Goal: Task Accomplishment & Management: Use online tool/utility

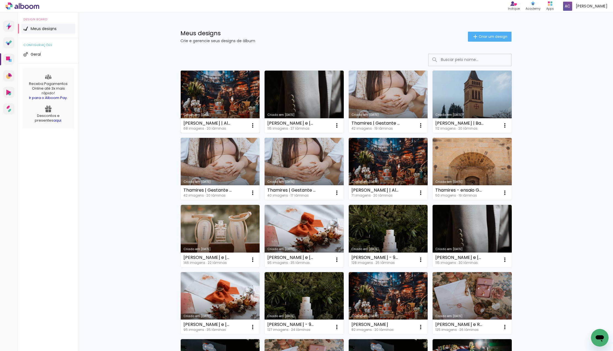
click at [236, 103] on link "Criado em [DATE]" at bounding box center [220, 102] width 79 height 62
